Goal: Task Accomplishment & Management: Complete application form

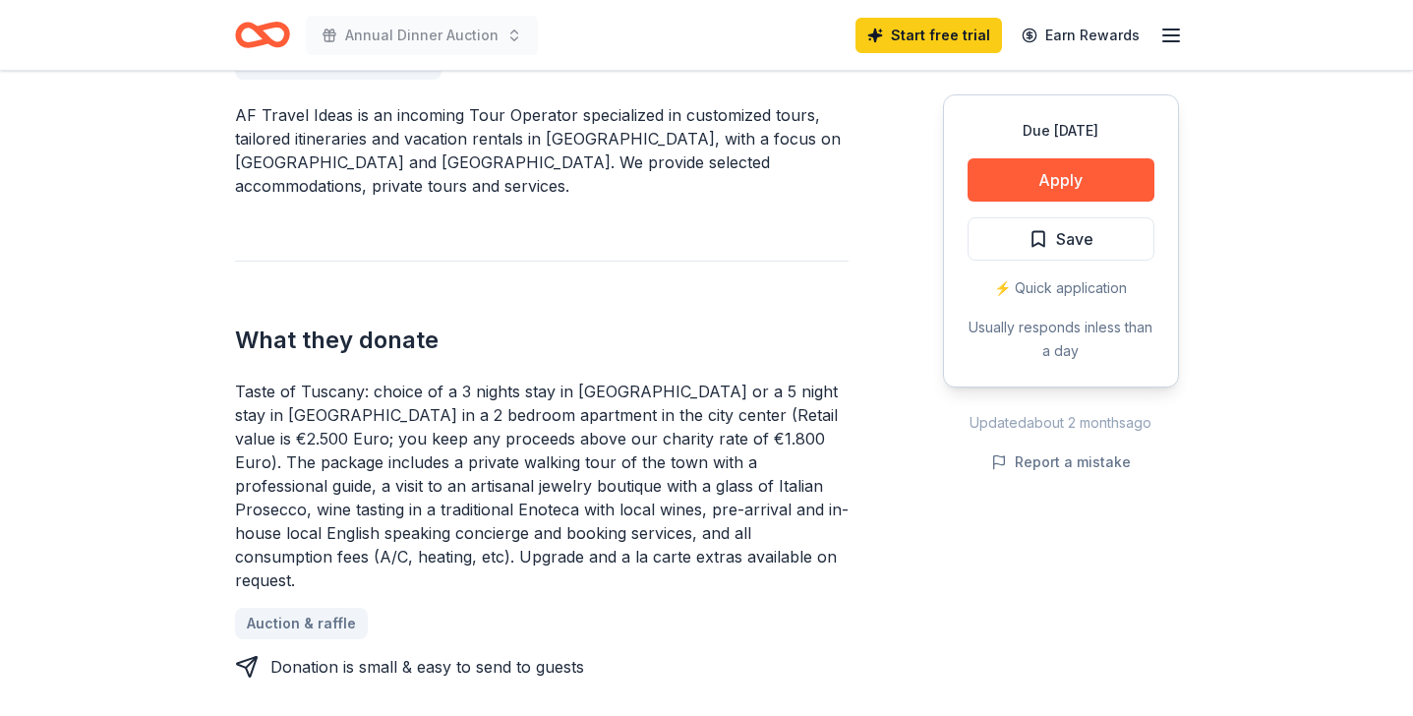
scroll to position [615, 0]
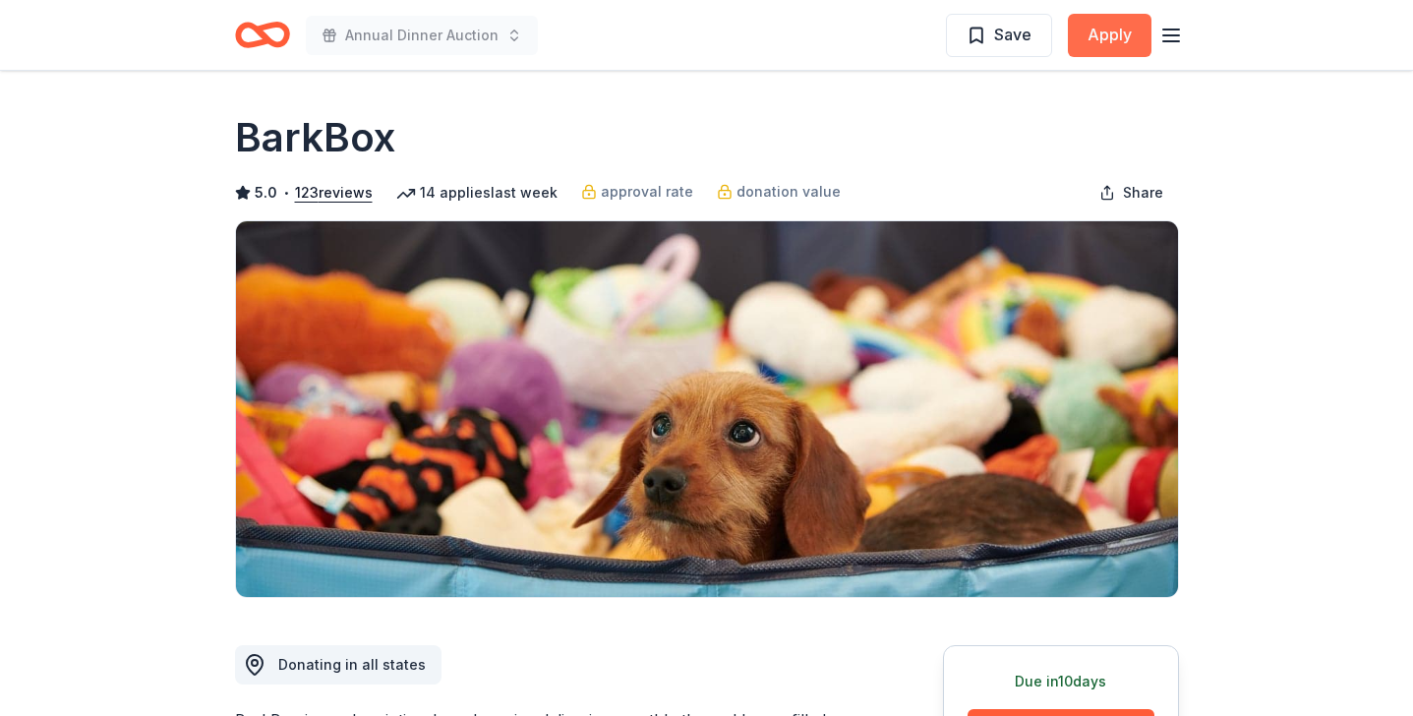
click at [1096, 37] on button "Apply" at bounding box center [1110, 35] width 84 height 43
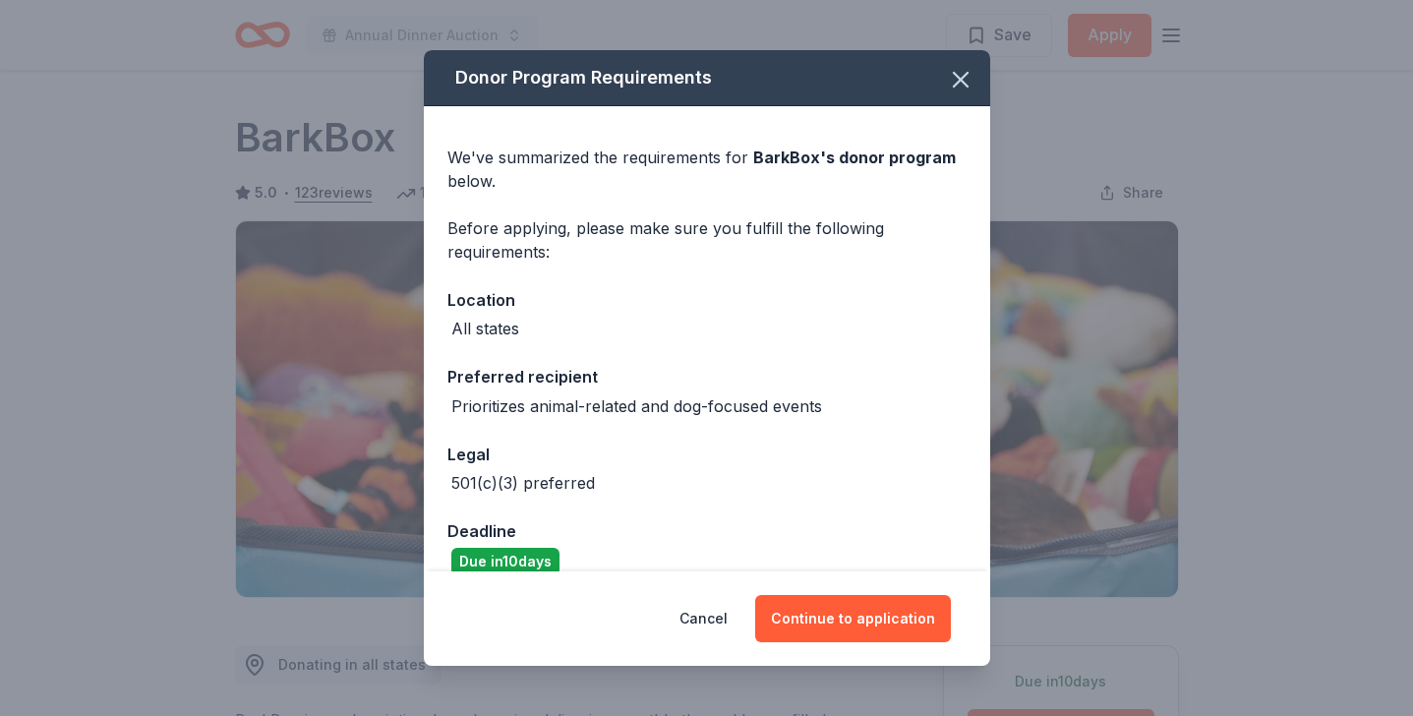
scroll to position [28, 0]
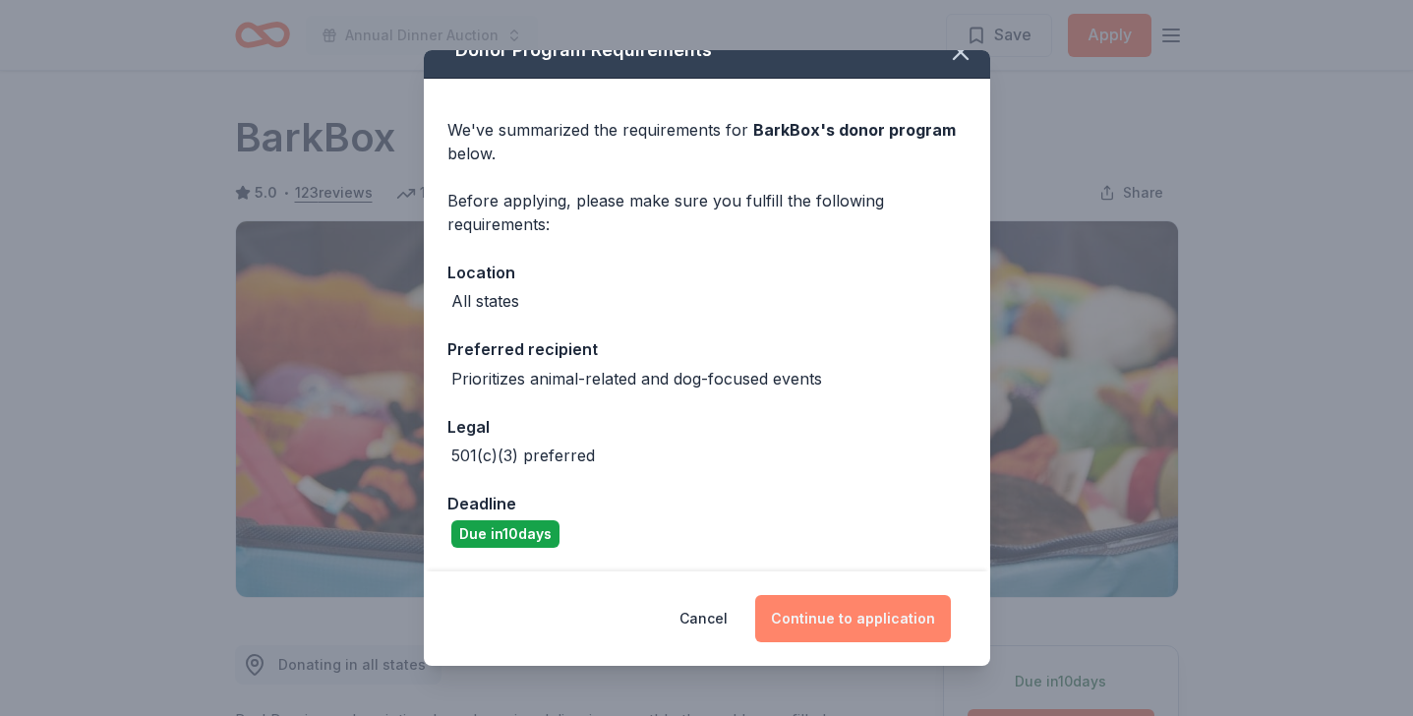
click at [831, 604] on button "Continue to application" at bounding box center [853, 618] width 196 height 47
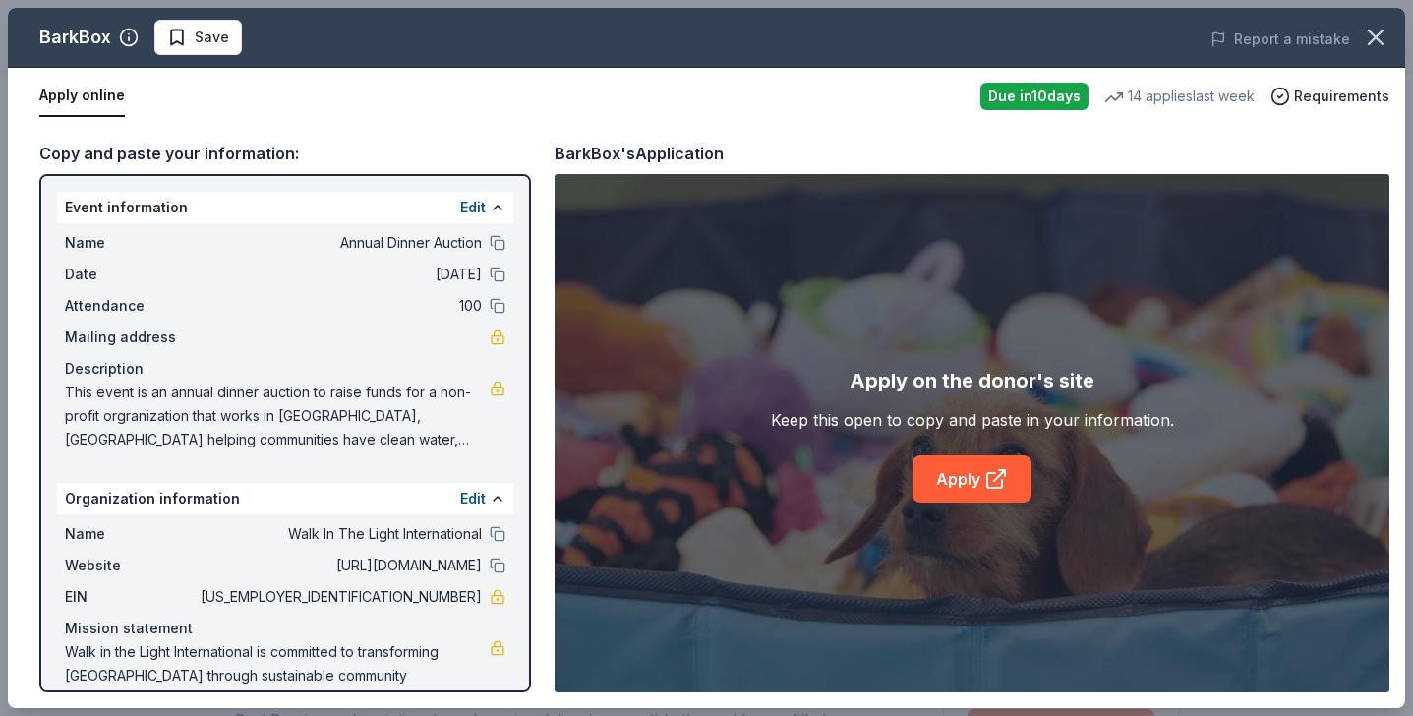
drag, startPoint x: 177, startPoint y: 245, endPoint x: 359, endPoint y: 457, distance: 279.6
click at [365, 467] on div "Event information Edit Name Annual Dinner Auction Date [DATE] Attendance 100 Ma…" at bounding box center [285, 433] width 492 height 518
click at [84, 92] on button "Apply online" at bounding box center [82, 96] width 86 height 41
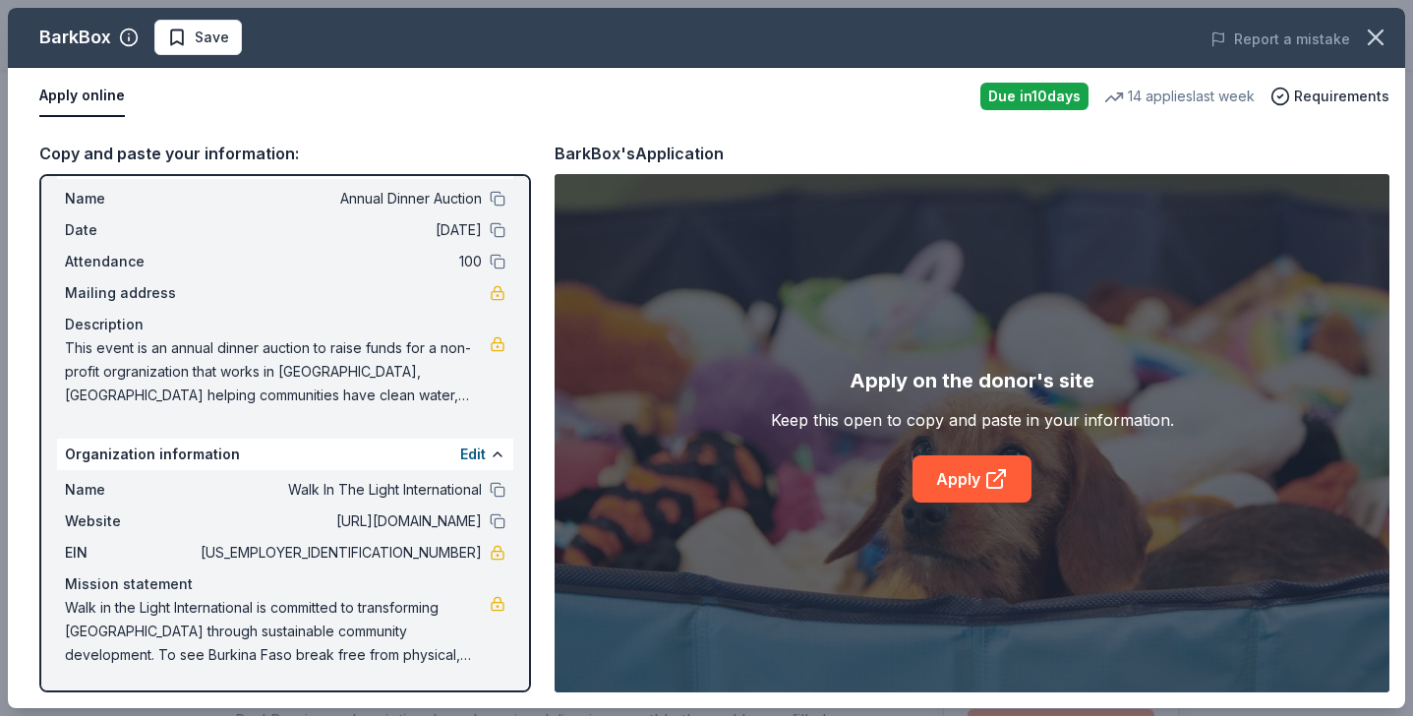
drag, startPoint x: 65, startPoint y: 607, endPoint x: 143, endPoint y: 638, distance: 83.8
click at [143, 638] on span "Walk in the Light International is committed to transforming [GEOGRAPHIC_DATA] …" at bounding box center [277, 631] width 425 height 71
click at [950, 479] on link "Apply" at bounding box center [971, 478] width 119 height 47
